Goal: Task Accomplishment & Management: Use online tool/utility

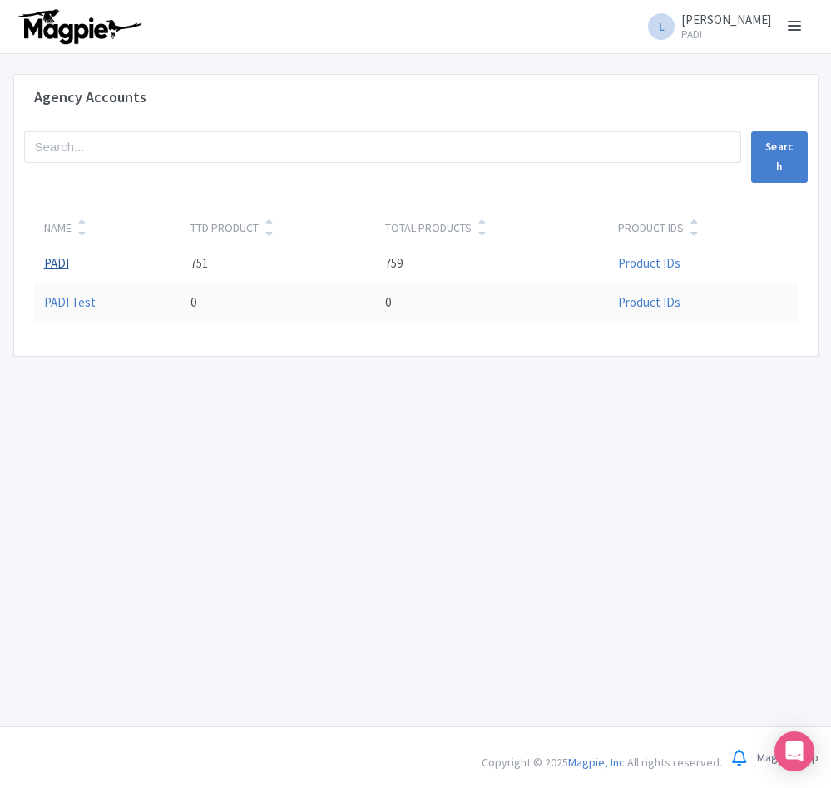
click at [63, 264] on link "PADI" at bounding box center [56, 263] width 25 height 16
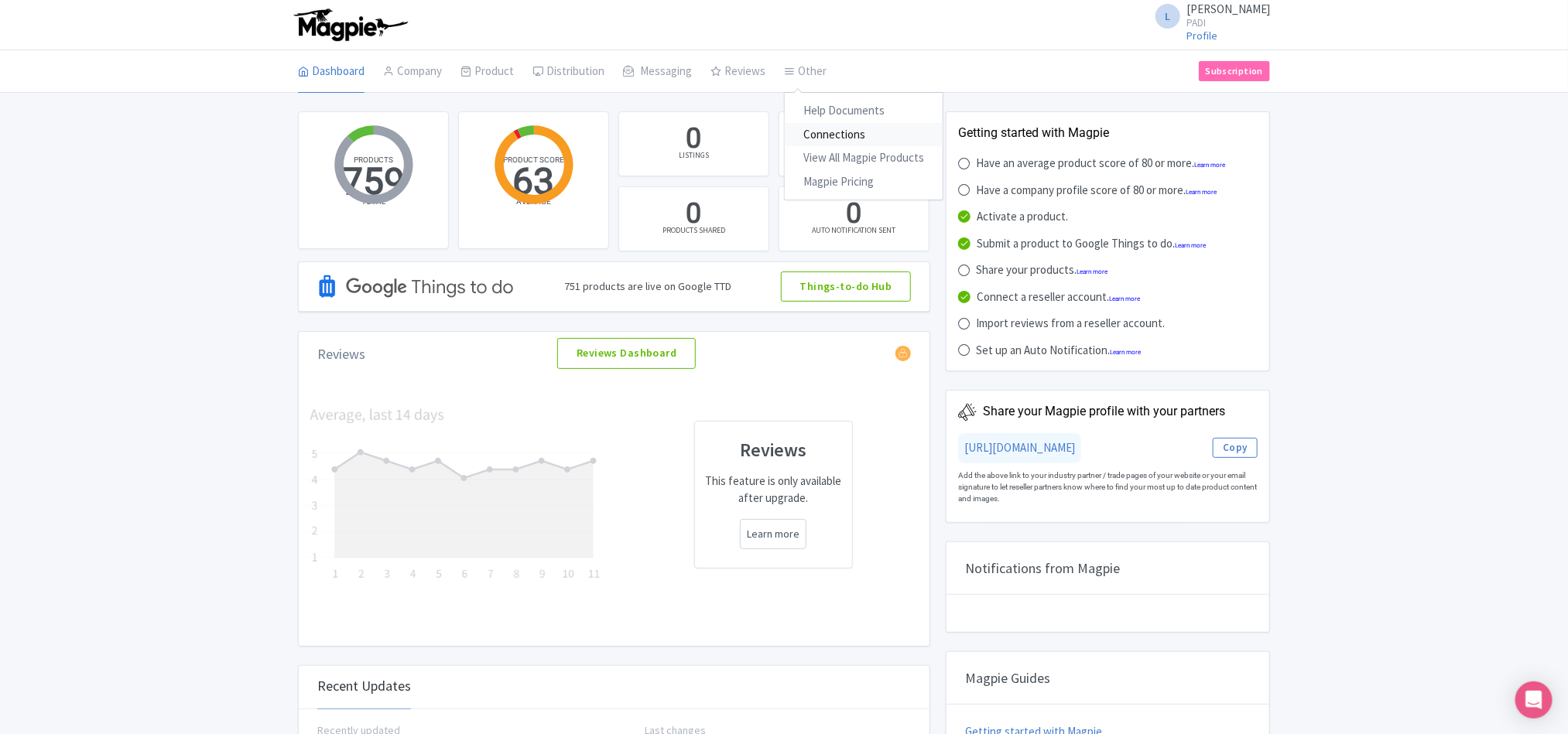
click at [772, 131] on link "Connections" at bounding box center [864, 135] width 158 height 24
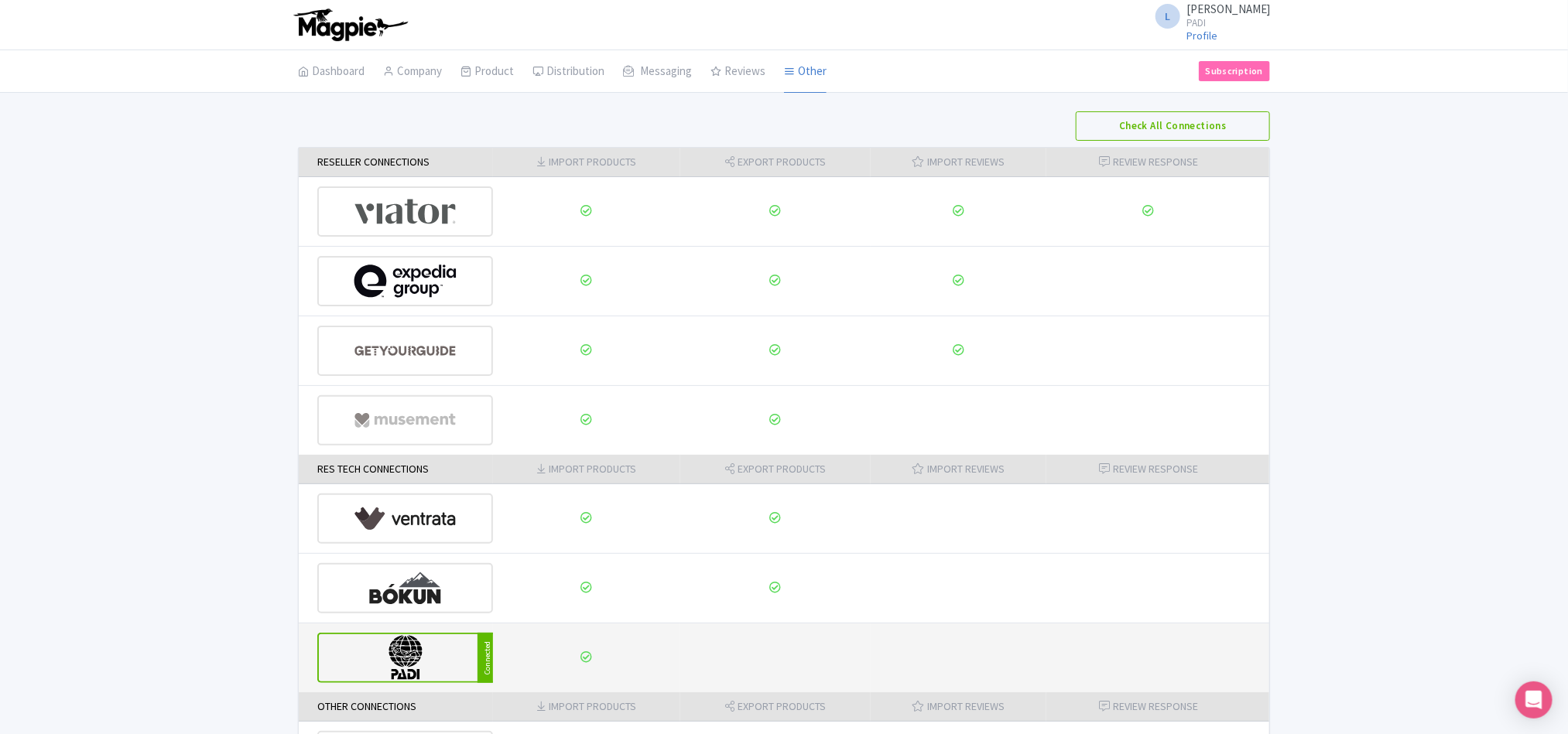
click at [376, 666] on img at bounding box center [406, 658] width 104 height 47
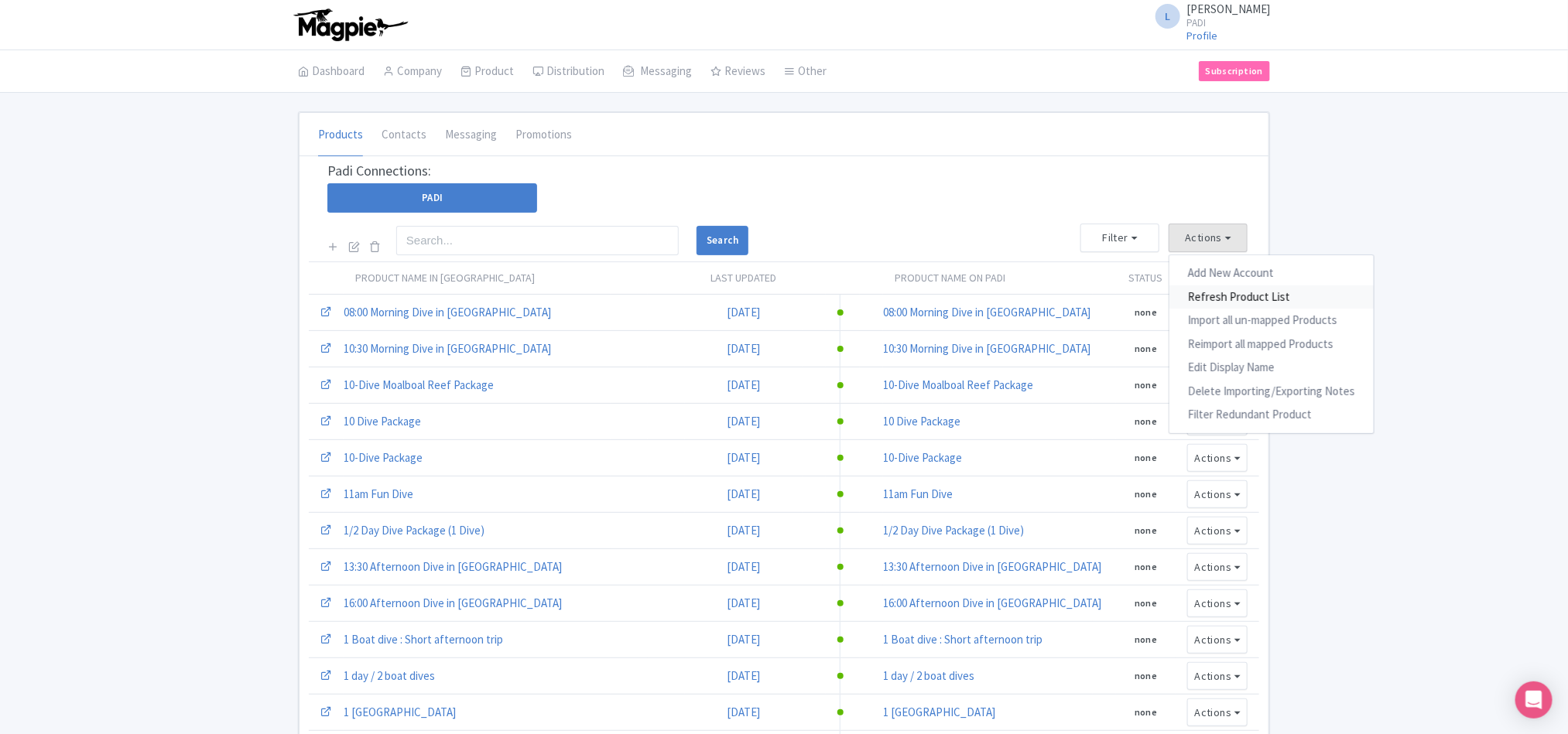
click at [1211, 293] on link "Refresh Product List" at bounding box center [1272, 298] width 205 height 24
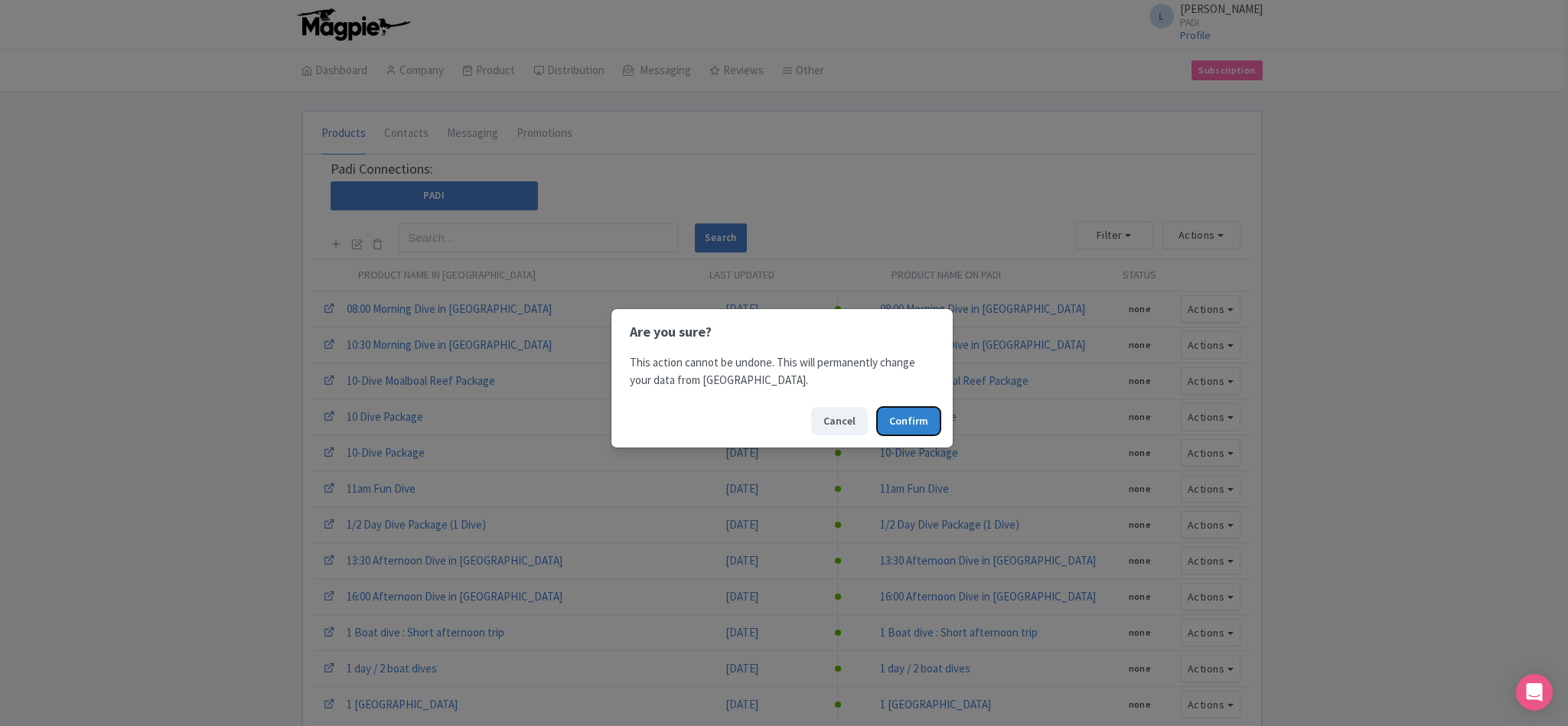
click at [901, 422] on button "Confirm" at bounding box center [908, 421] width 63 height 29
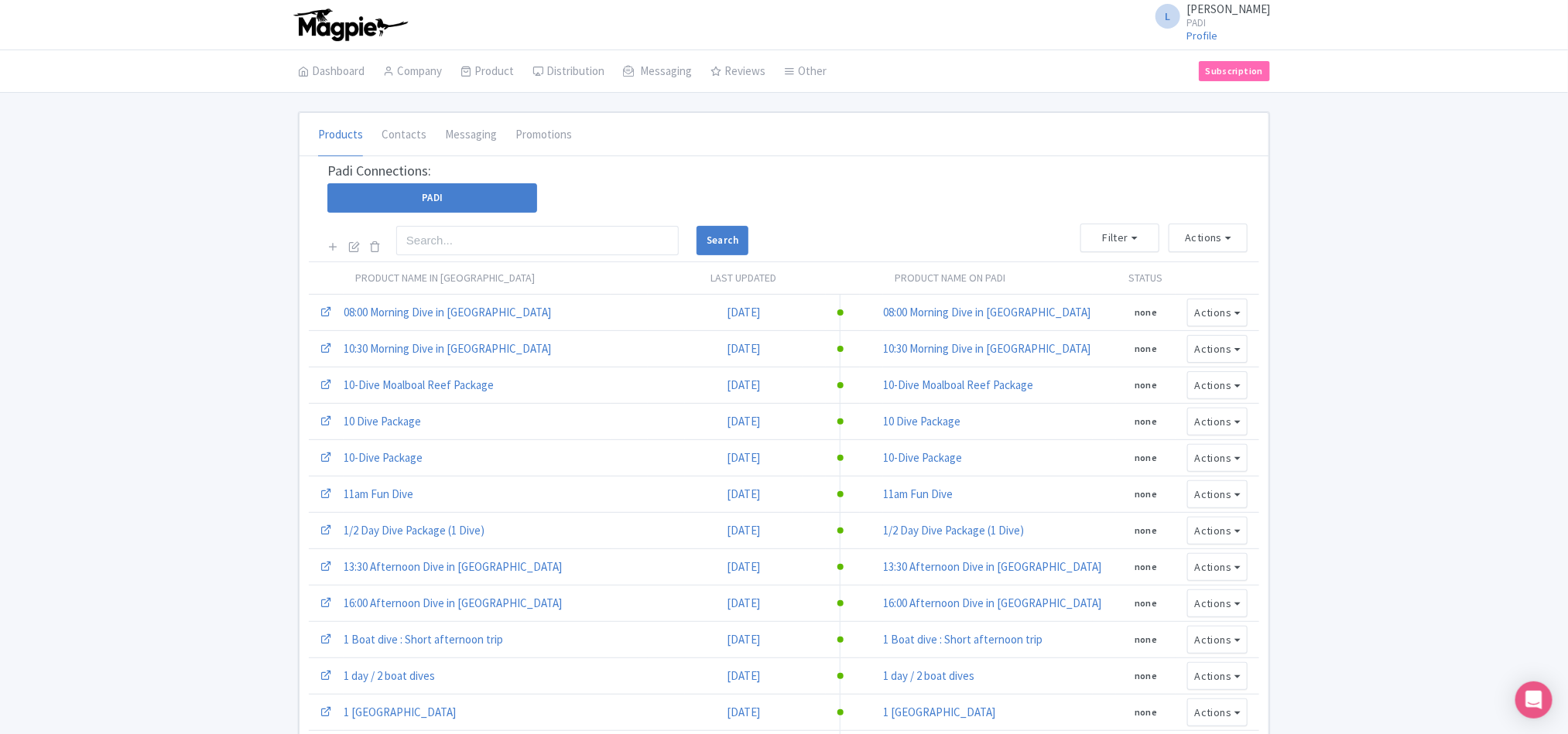
scroll to position [444, 0]
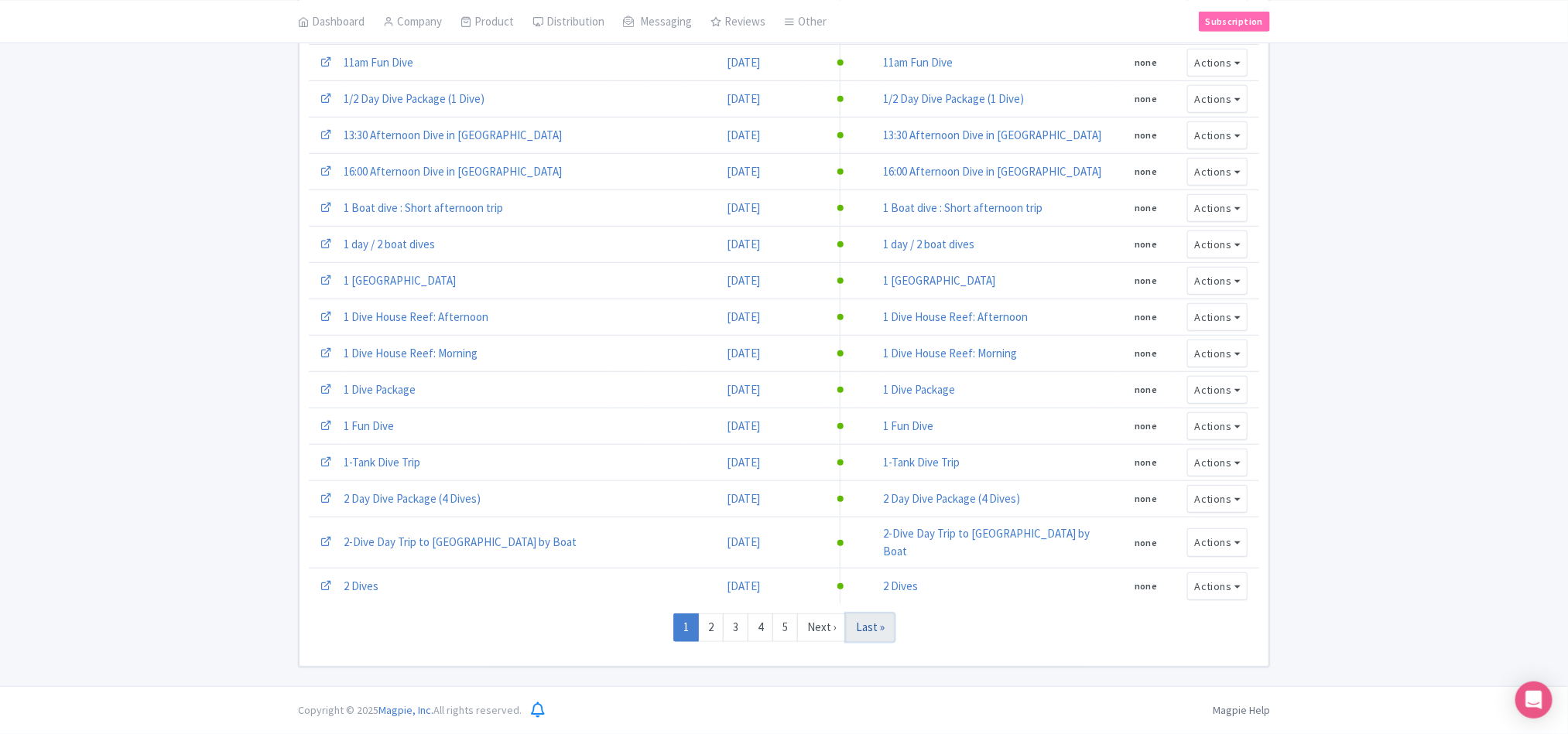
click at [883, 632] on link "Last »" at bounding box center [870, 627] width 48 height 29
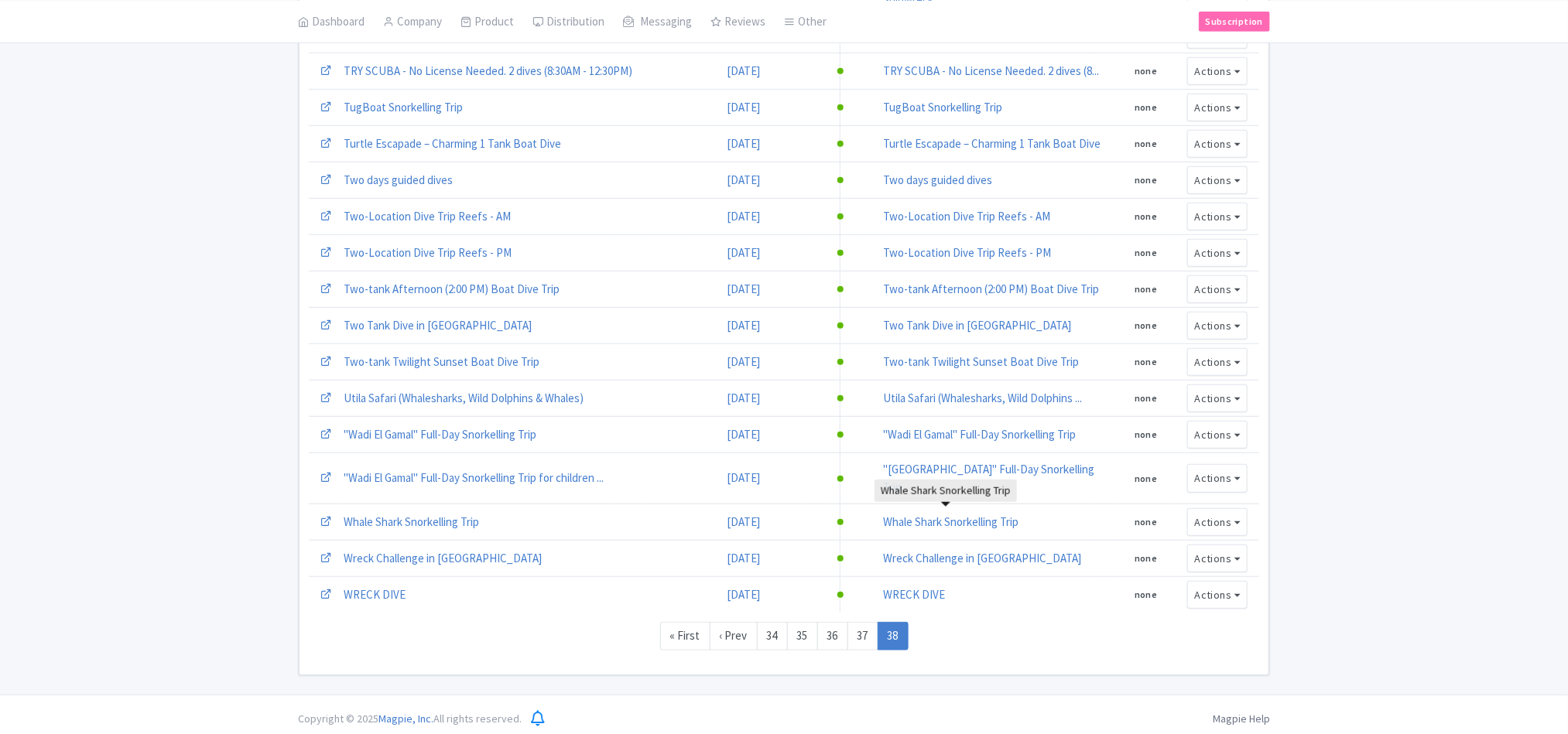
scroll to position [407, 0]
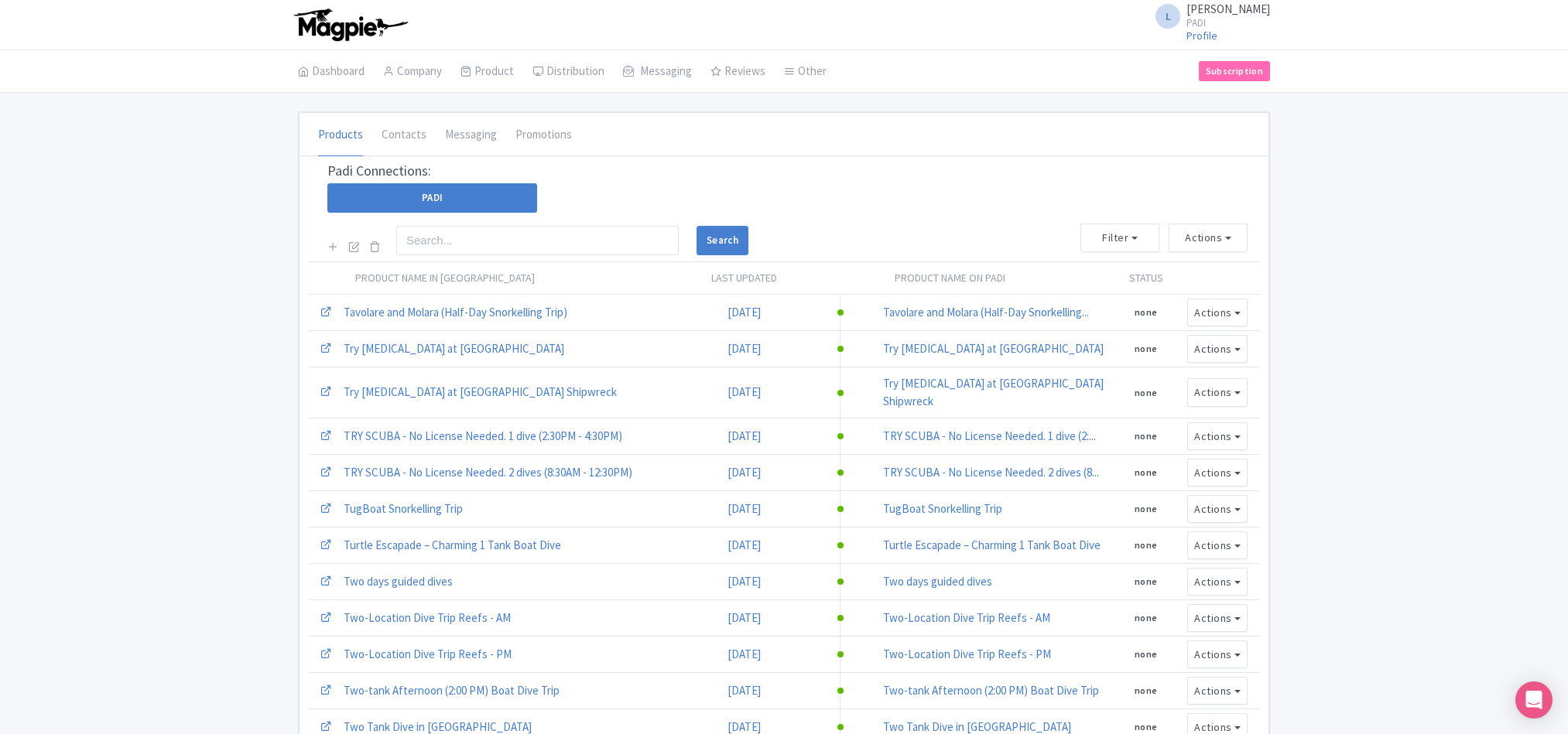
scroll to position [407, 0]
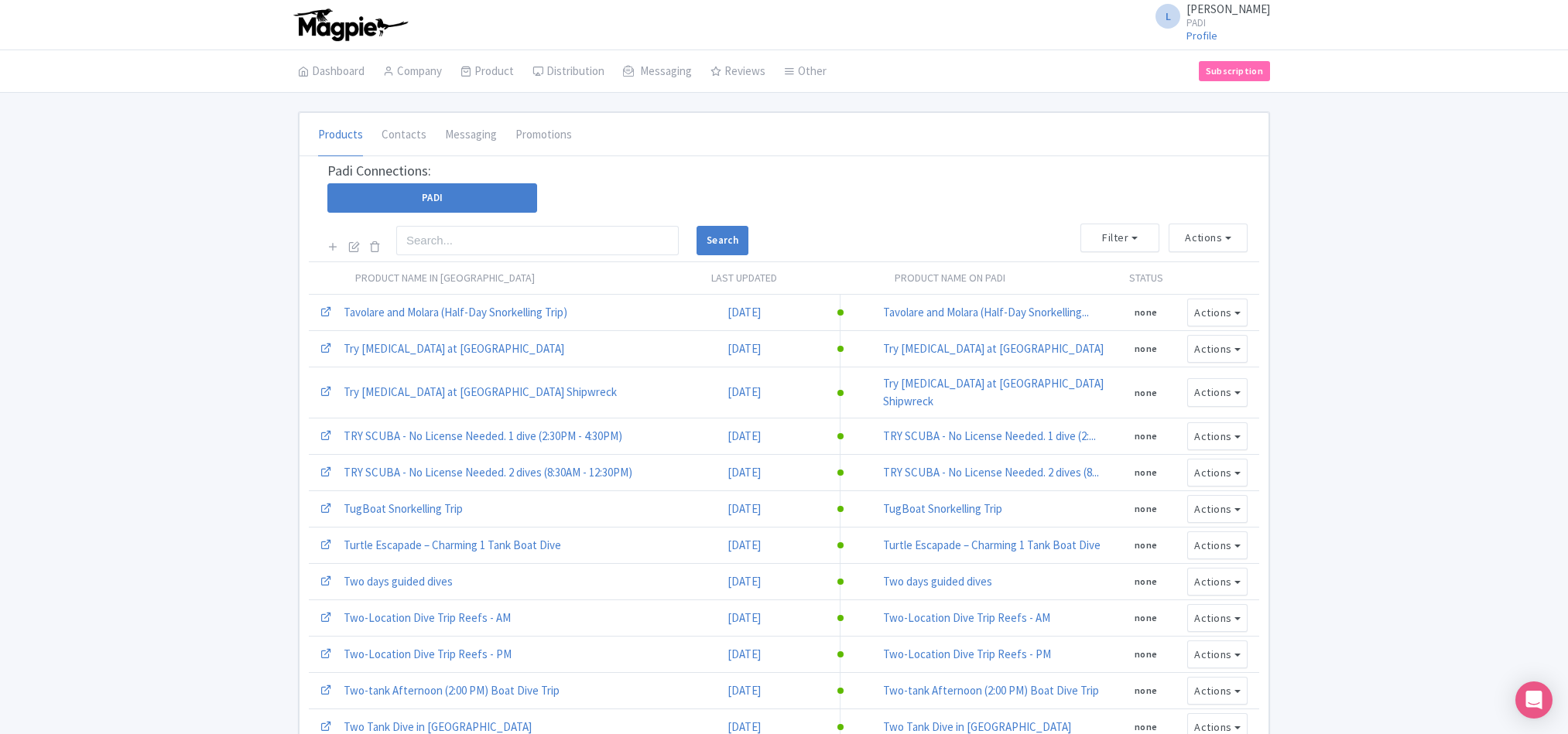
scroll to position [407, 0]
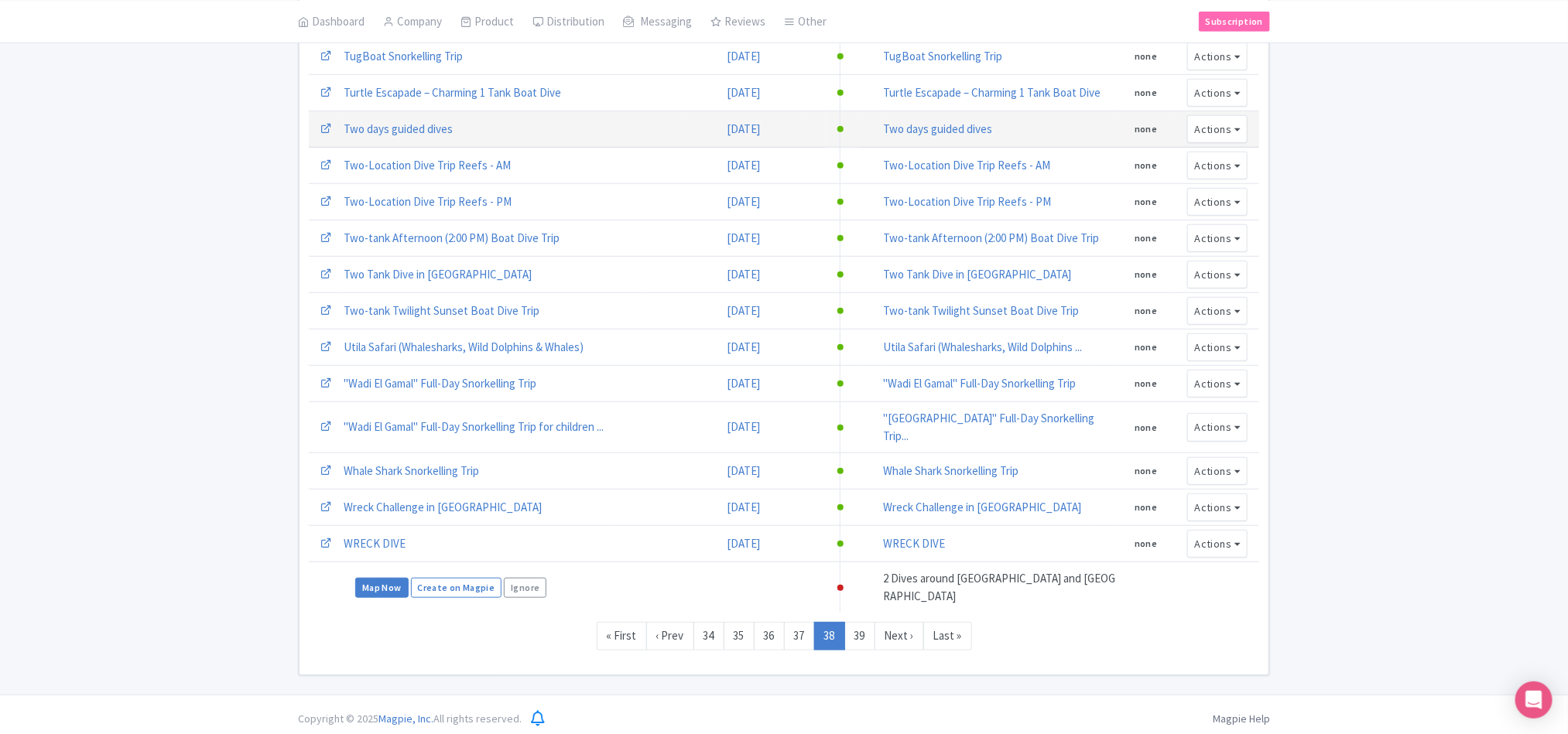
scroll to position [458, 0]
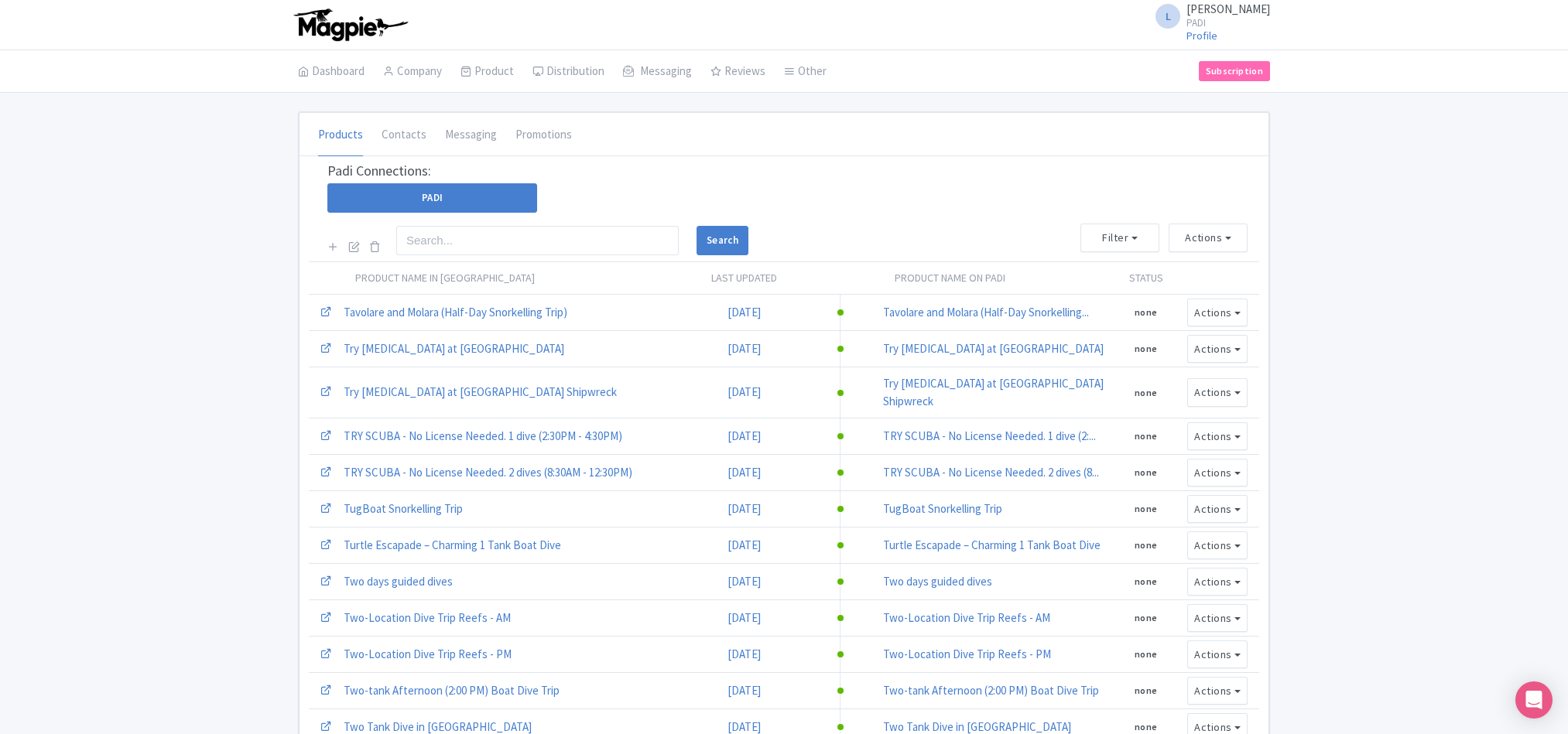
scroll to position [458, 0]
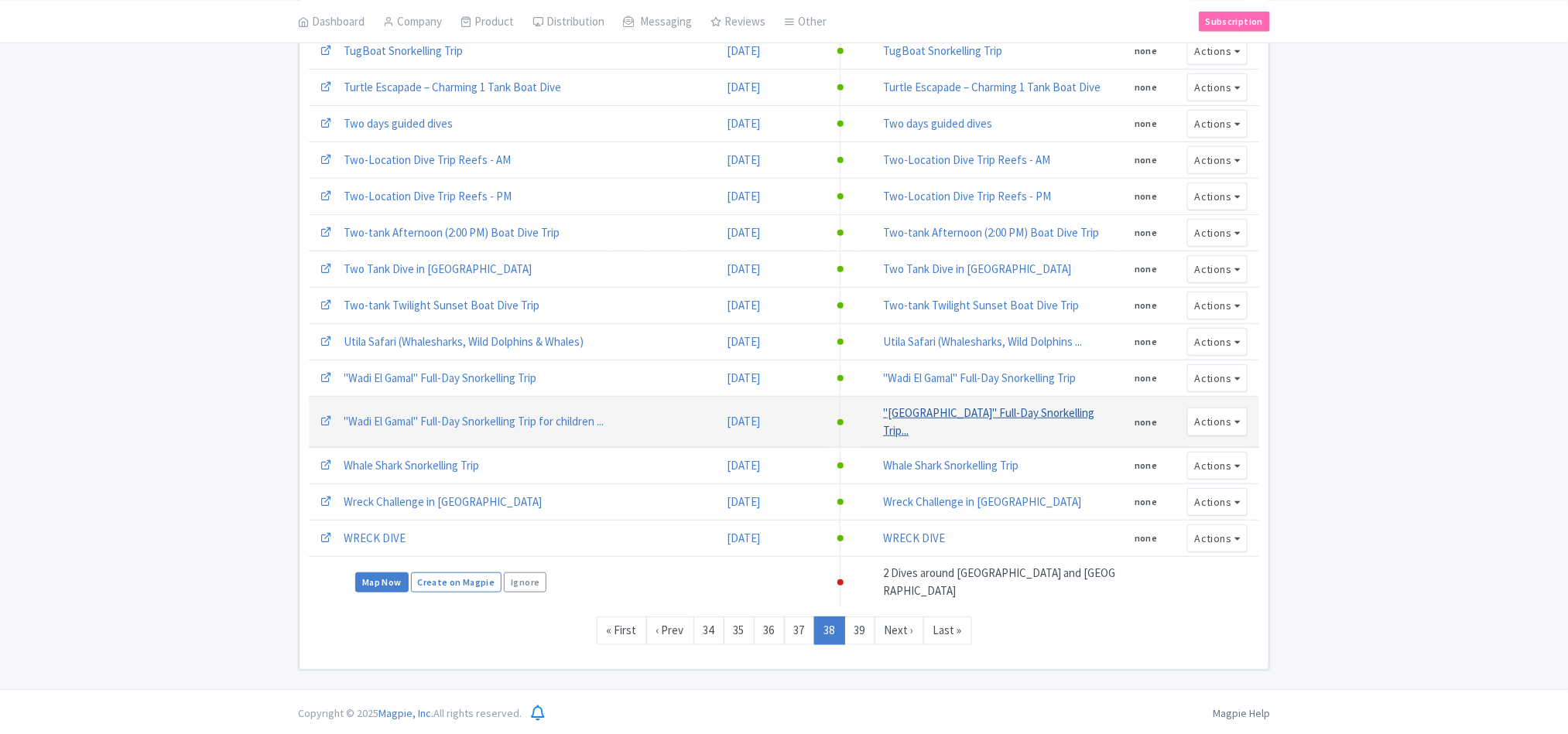
scroll to position [458, 0]
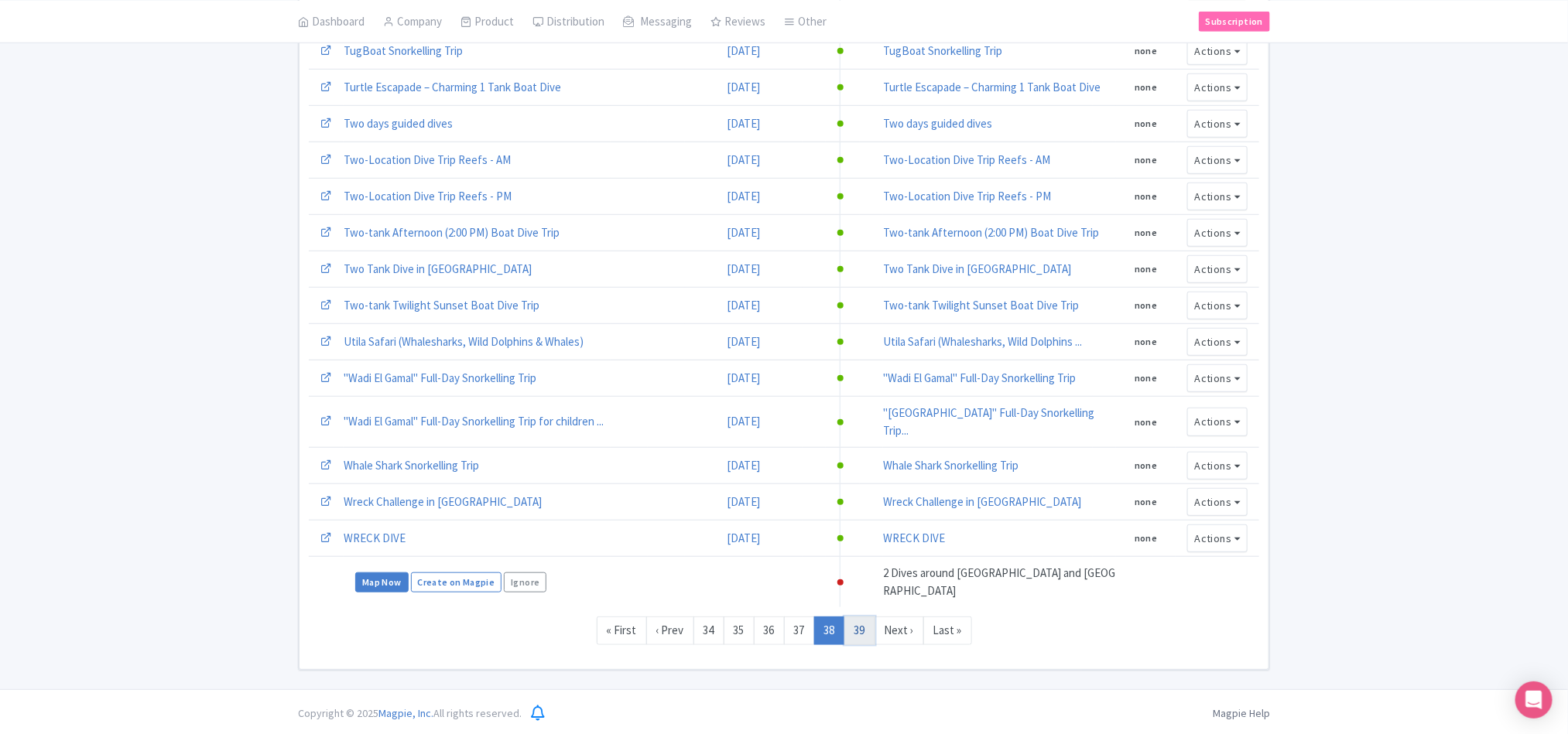
click at [874, 632] on link "39" at bounding box center [859, 631] width 31 height 29
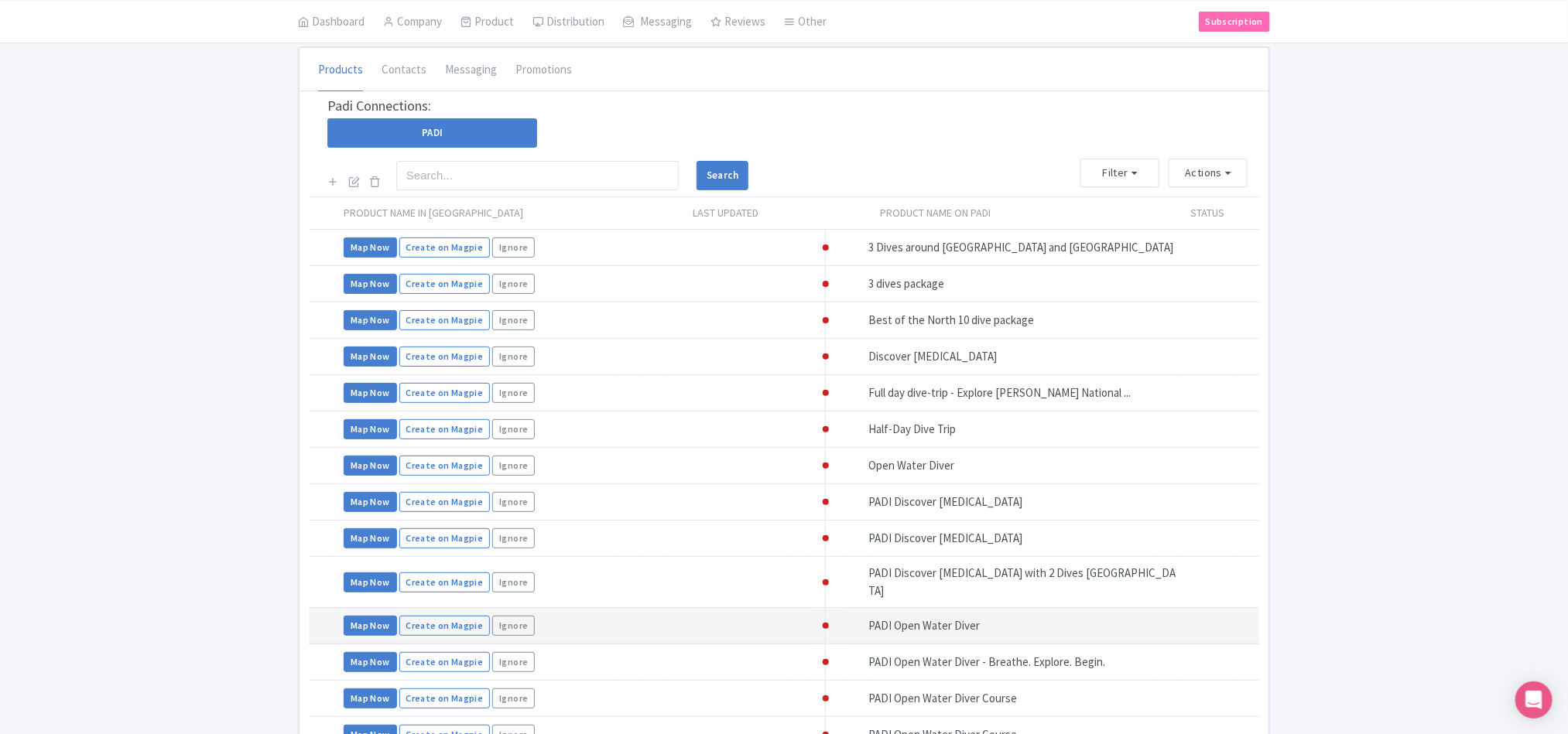
scroll to position [116, 0]
